Goal: Task Accomplishment & Management: Manage account settings

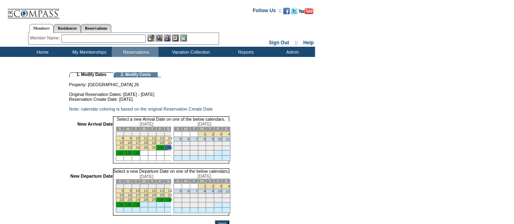
scroll to position [38, 0]
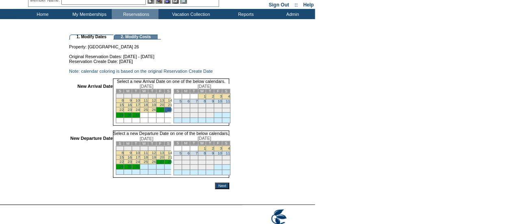
click at [132, 169] on link "30" at bounding box center [129, 166] width 4 height 4
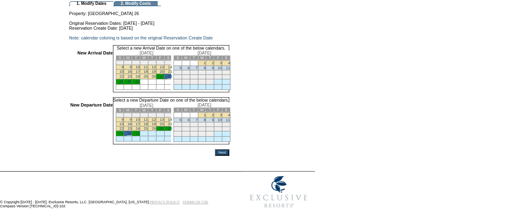
scroll to position [80, 0]
click at [229, 148] on td at bounding box center [149, 146] width 160 height 5
click at [229, 149] on input "Next" at bounding box center [222, 152] width 14 height 6
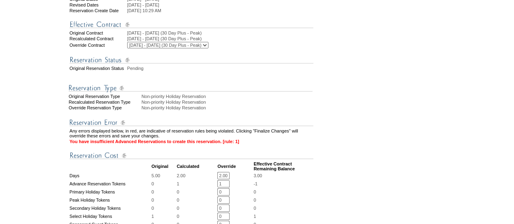
scroll to position [238, 0]
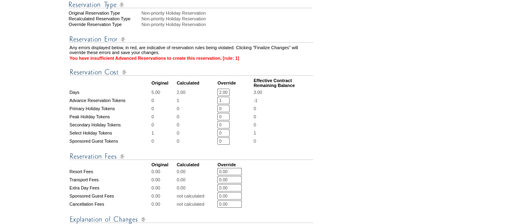
click at [229, 104] on input "1" at bounding box center [223, 100] width 12 height 7
type input "0"
click at [226, 136] on input "0" at bounding box center [223, 132] width 12 height 7
type input "1"
click at [244, 151] on table "Any errors displayed below, in red, are indicative of reservation rules being v…" at bounding box center [191, 152] width 245 height 249
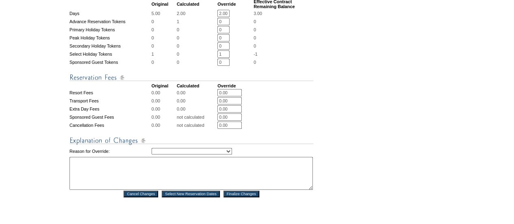
scroll to position [333, 0]
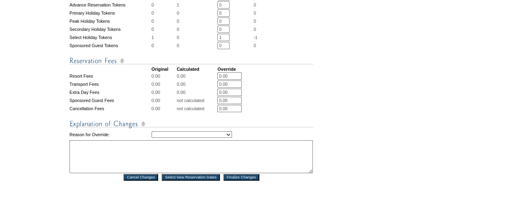
click at [227, 138] on select "Creating Continuous Stay Days Rebooked After Cancellation Editing Occupant Expe…" at bounding box center [191, 134] width 80 height 6
select select "1043"
click at [151, 138] on select "Creating Continuous Stay Days Rebooked After Cancellation Editing Occupant Expe…" at bounding box center [191, 134] width 80 height 6
click at [125, 173] on textarea at bounding box center [190, 156] width 243 height 33
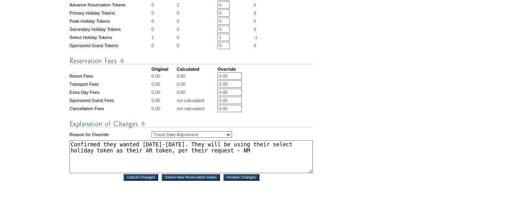
type textarea "Confirmed they wanted [DATE]-[DATE]. They will be using their select holiday to…"
click at [237, 180] on input "Finalize Changes" at bounding box center [241, 177] width 36 height 6
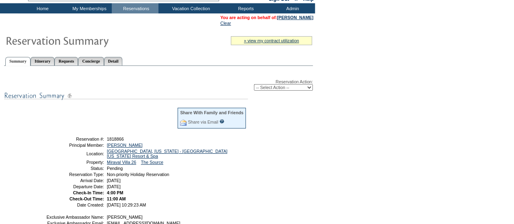
scroll to position [44, 0]
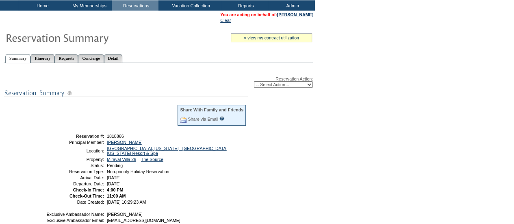
click at [274, 86] on select "-- Select Action -- Modify Reservation Dates Modify Reservation Cost Modify Occ…" at bounding box center [283, 84] width 59 height 6
select select "ConfirmRes"
click at [254, 82] on select "-- Select Action -- Modify Reservation Dates Modify Reservation Cost Modify Occ…" at bounding box center [283, 84] width 59 height 6
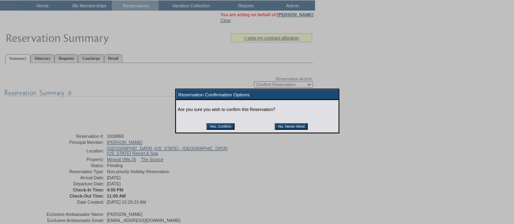
click at [223, 130] on input "Yes, Confirm" at bounding box center [220, 126] width 28 height 6
